Goal: Information Seeking & Learning: Learn about a topic

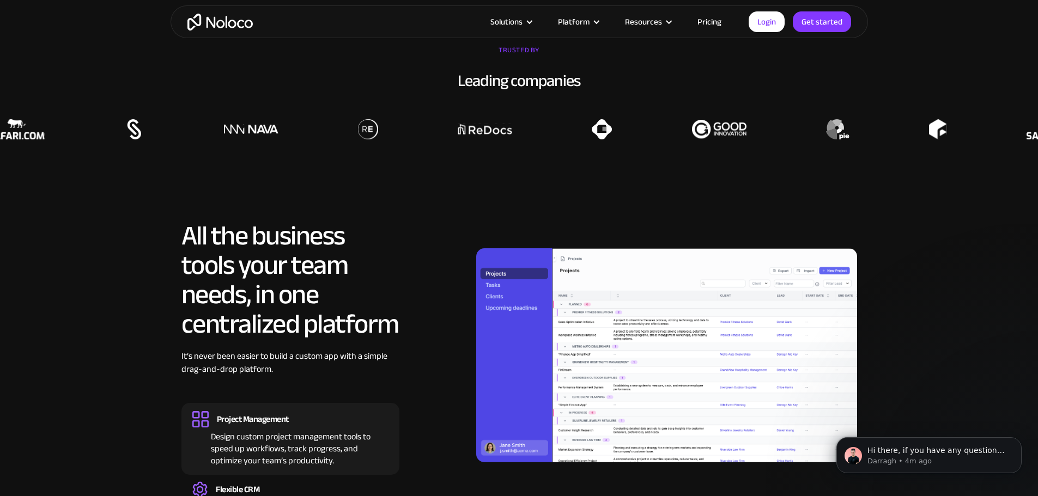
scroll to position [872, 0]
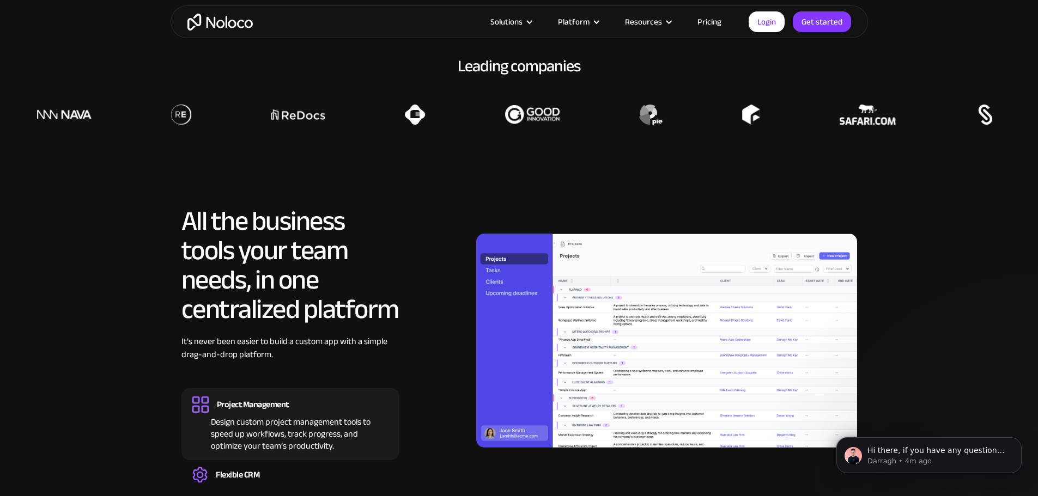
click at [717, 22] on link "Pricing" at bounding box center [709, 22] width 51 height 14
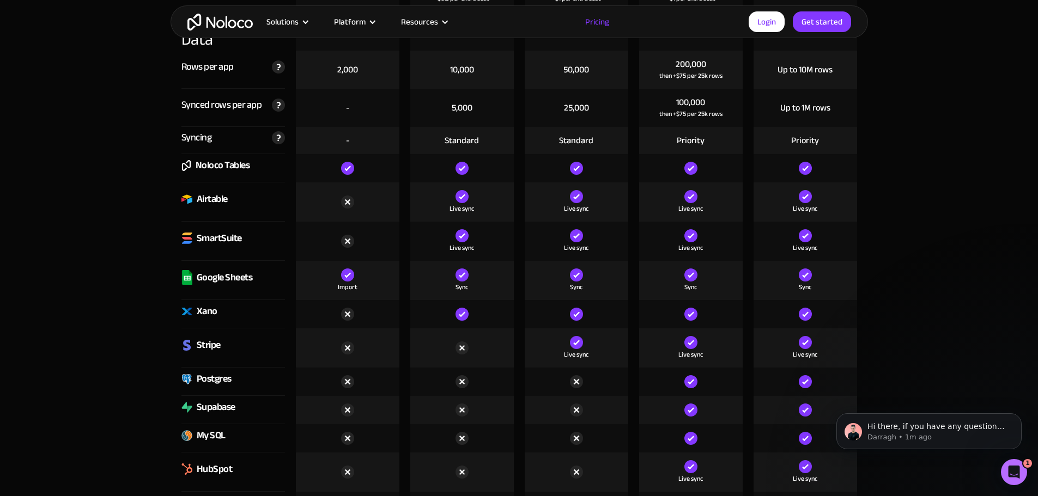
scroll to position [1471, 0]
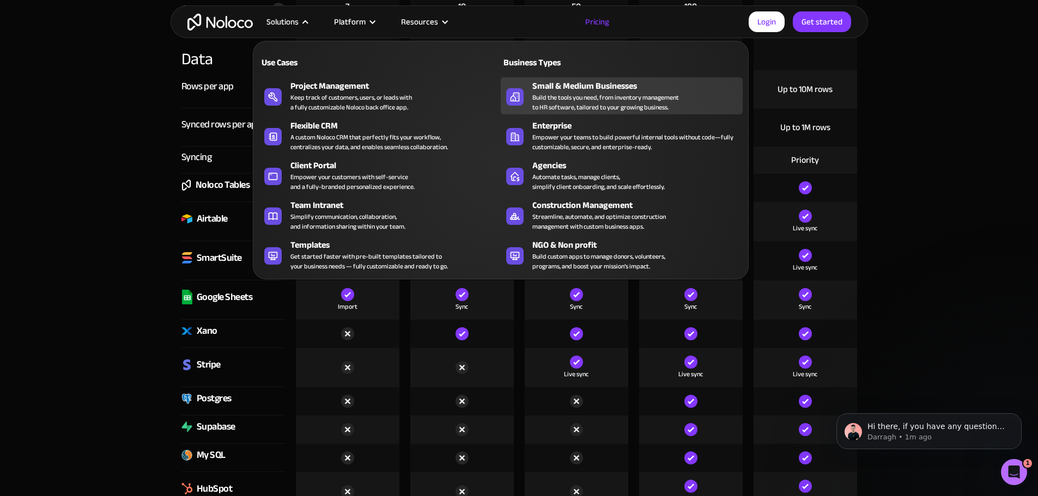
click at [563, 93] on div "Small & Medium Businesses" at bounding box center [639, 86] width 215 height 13
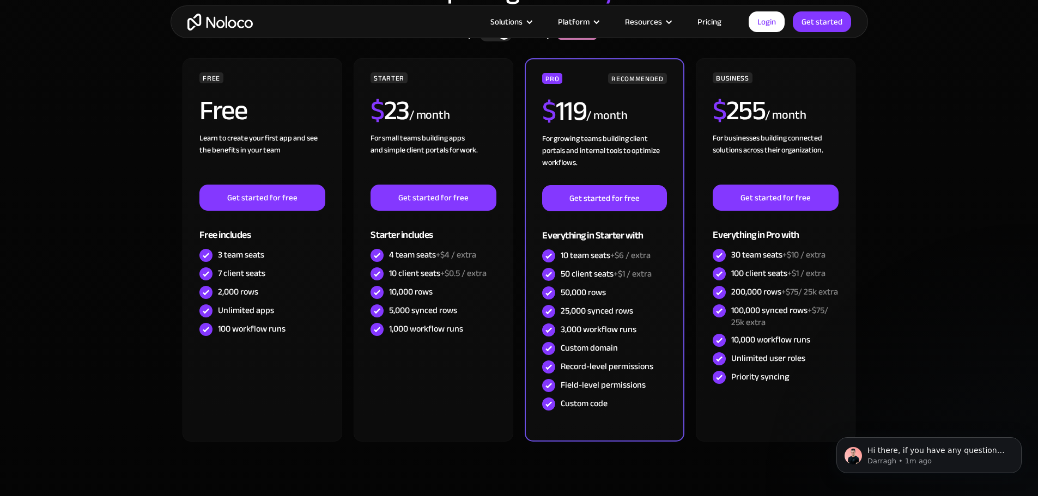
scroll to position [3051, 0]
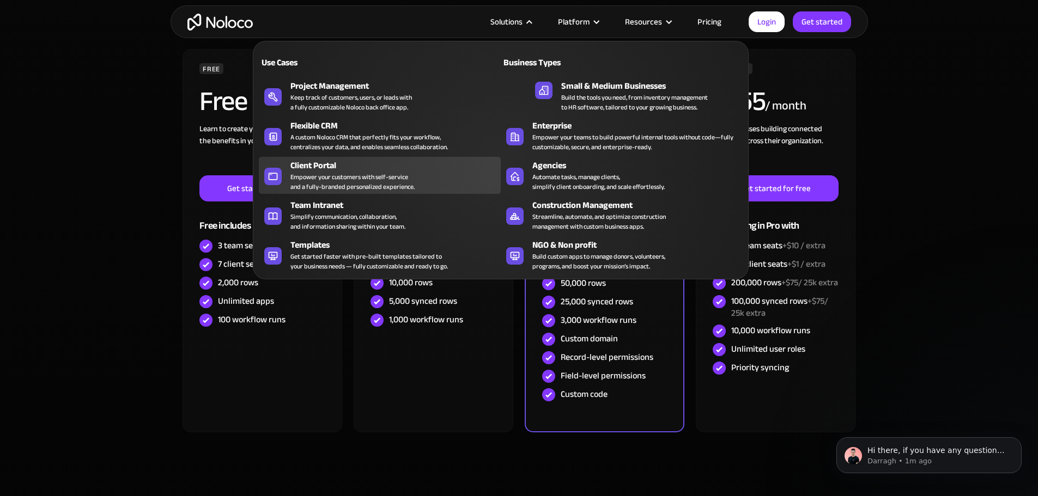
click at [319, 179] on div "Empower your customers with self-service and a fully-branded personalized exper…" at bounding box center [352, 182] width 124 height 20
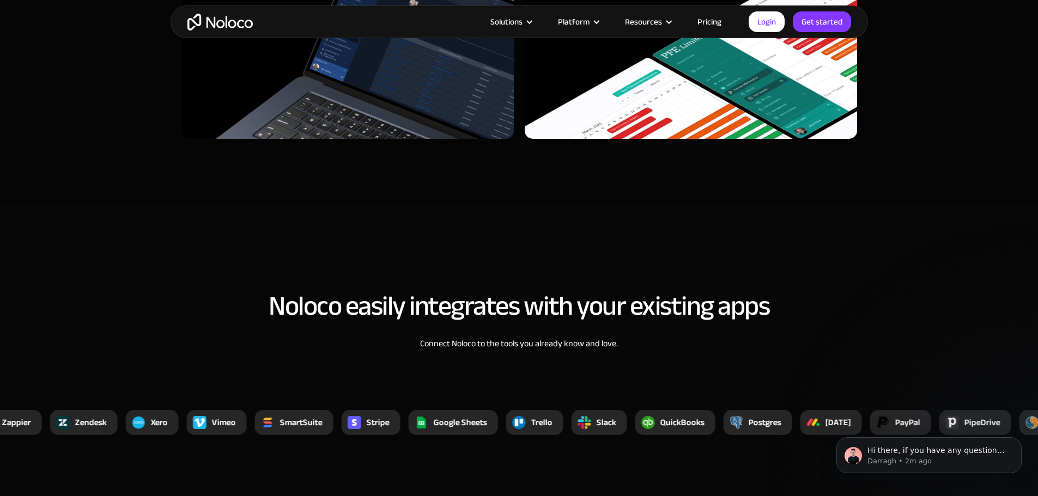
scroll to position [3977, 0]
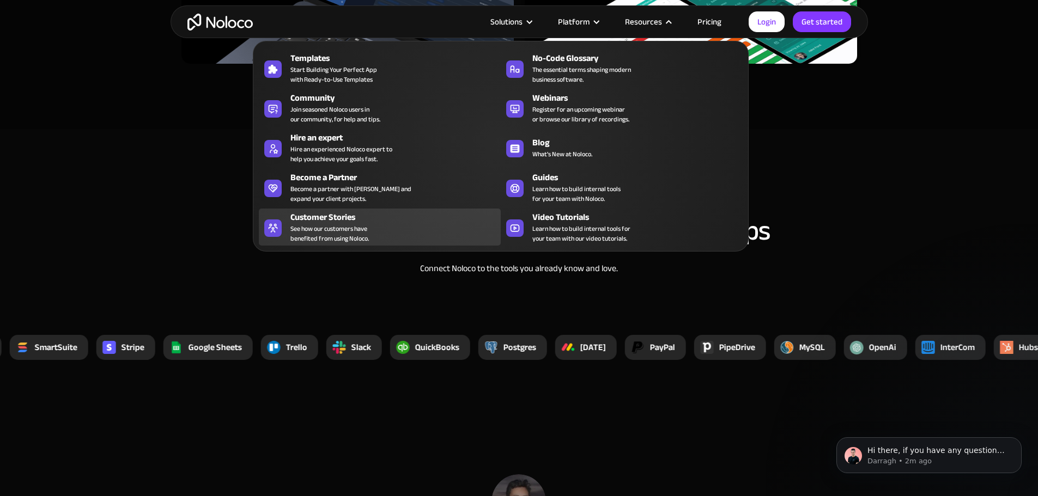
click at [362, 230] on span "See how our customers have benefited from using Noloco." at bounding box center [329, 234] width 78 height 20
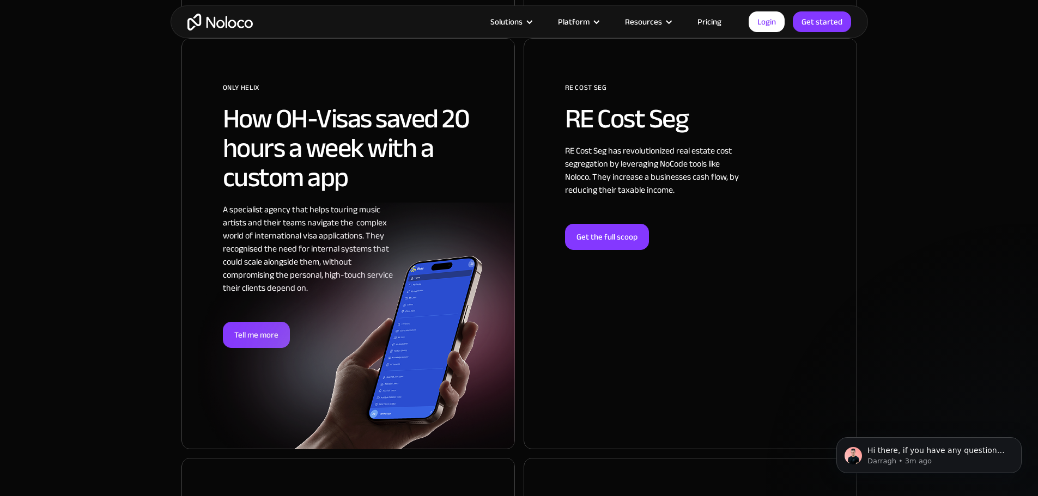
scroll to position [2179, 0]
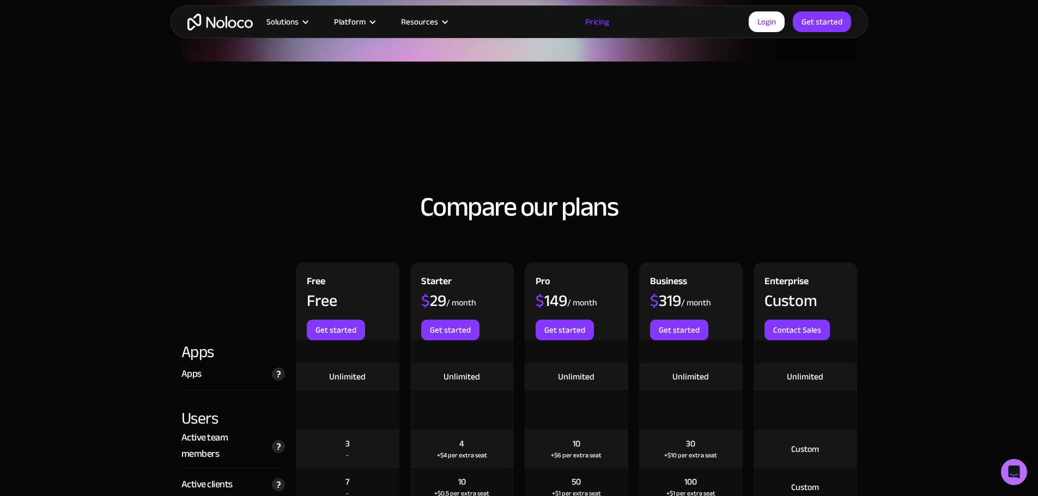
scroll to position [1010, 0]
